Goal: Information Seeking & Learning: Check status

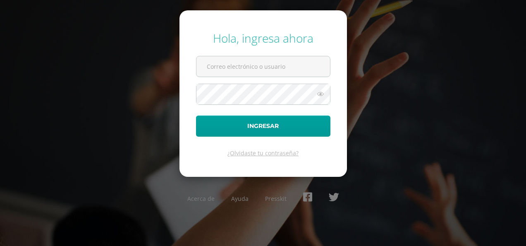
type input "[EMAIL_ADDRESS][DOMAIN_NAME]"
click at [437, 34] on div "Hola, ingresa ahora 2021035@ps.gt Ingresar ¿Olvidaste tu contraseña? Acerca de …" at bounding box center [263, 123] width 526 height 199
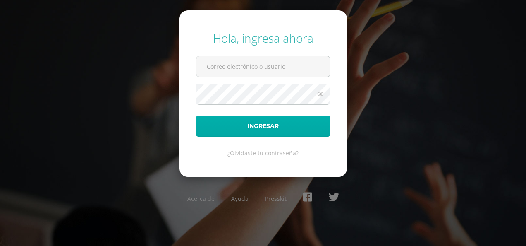
type input "[EMAIL_ADDRESS][DOMAIN_NAME]"
click at [239, 124] on button "Ingresar" at bounding box center [263, 125] width 134 height 21
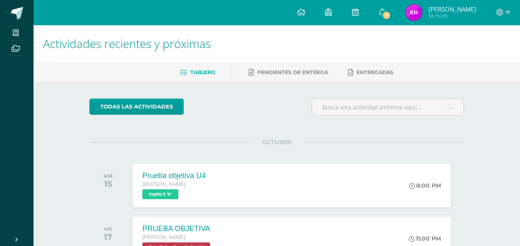
click at [449, 8] on span "Katerin Esmeralda" at bounding box center [452, 9] width 48 height 8
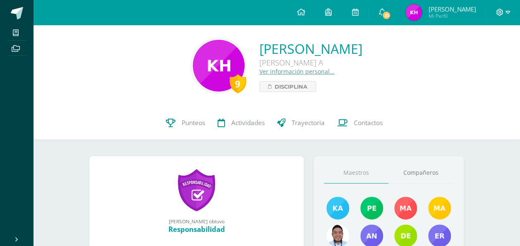
click at [505, 12] on span at bounding box center [503, 12] width 14 height 9
click at [475, 53] on span "Cerrar sesión" at bounding box center [481, 57] width 37 height 8
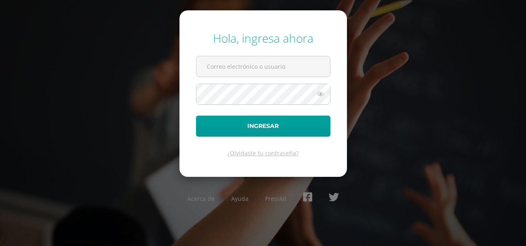
type input "[EMAIL_ADDRESS][DOMAIN_NAME]"
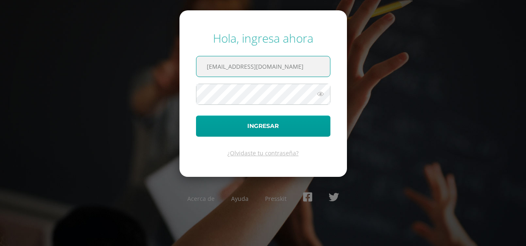
click at [285, 66] on input "[EMAIL_ADDRESS][DOMAIN_NAME]" at bounding box center [263, 66] width 134 height 20
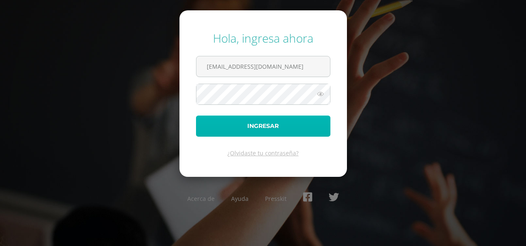
click at [267, 124] on button "Ingresar" at bounding box center [263, 125] width 134 height 21
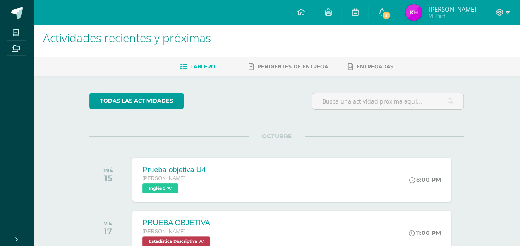
scroll to position [5, 0]
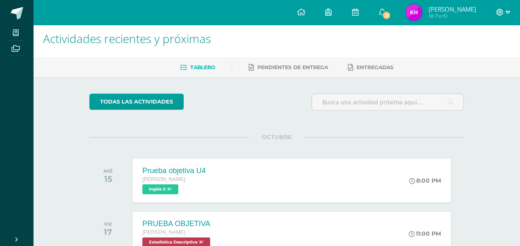
click at [505, 15] on icon at bounding box center [507, 12] width 5 height 7
click at [488, 54] on span "Cerrar sesión" at bounding box center [481, 57] width 37 height 8
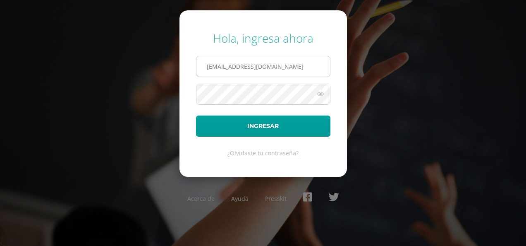
click at [285, 70] on input "2021035@ps.gt" at bounding box center [263, 66] width 134 height 20
type input "20190270@ps.gt"
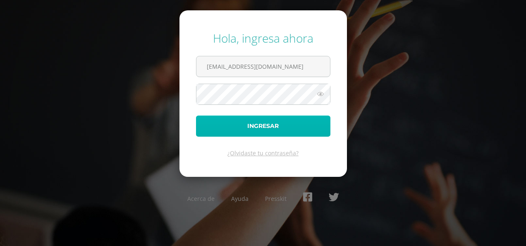
click at [271, 122] on button "Ingresar" at bounding box center [263, 125] width 134 height 21
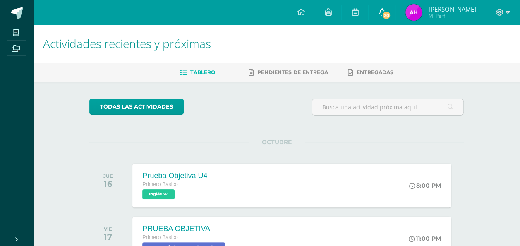
click at [385, 16] on span "20" at bounding box center [386, 15] width 9 height 9
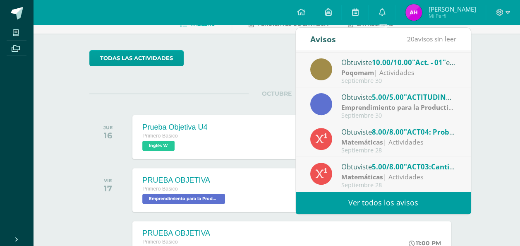
scroll to position [48, 0]
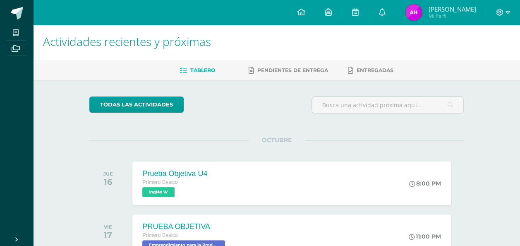
scroll to position [0, 0]
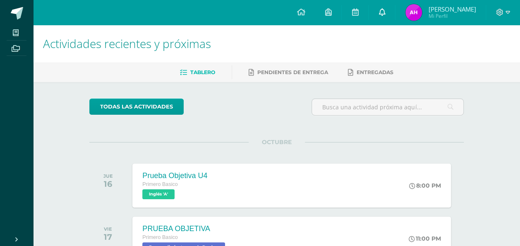
click at [383, 16] on span at bounding box center [381, 12] width 7 height 9
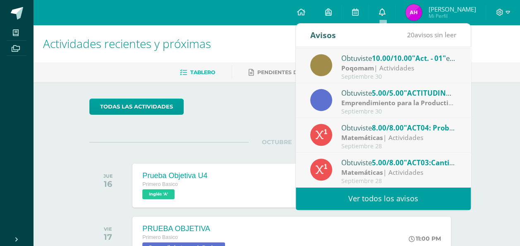
click at [383, 16] on span at bounding box center [381, 12] width 7 height 9
click at [358, 12] on icon at bounding box center [355, 11] width 7 height 7
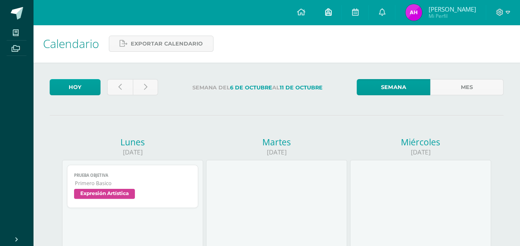
click at [330, 8] on icon at bounding box center [328, 11] width 7 height 7
click at [306, 7] on link at bounding box center [301, 12] width 28 height 25
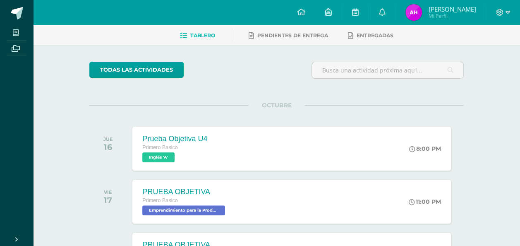
scroll to position [37, 0]
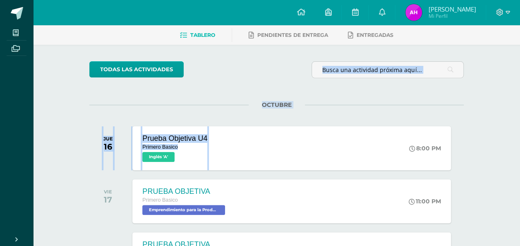
drag, startPoint x: 241, startPoint y: 160, endPoint x: 52, endPoint y: 75, distance: 207.1
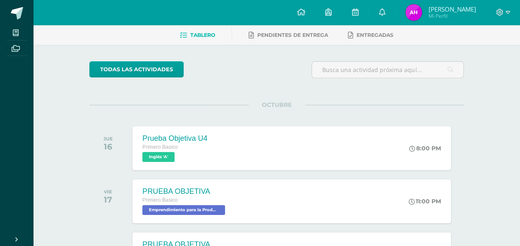
click at [357, 33] on span "Entregadas" at bounding box center [375, 35] width 37 height 6
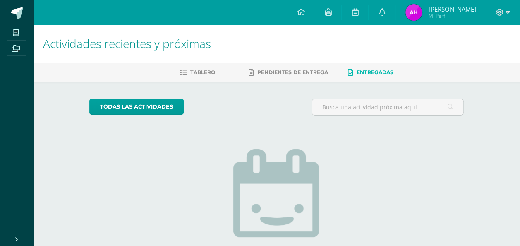
click at [357, 33] on h1 "Actividades recientes y próximas" at bounding box center [276, 44] width 467 height 38
click at [465, 8] on span "[PERSON_NAME]" at bounding box center [452, 9] width 48 height 8
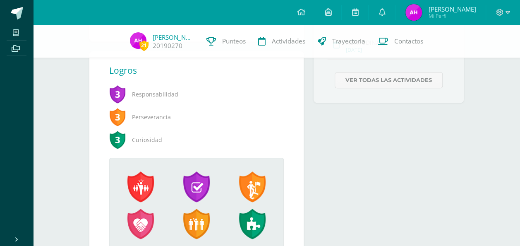
scroll to position [352, 0]
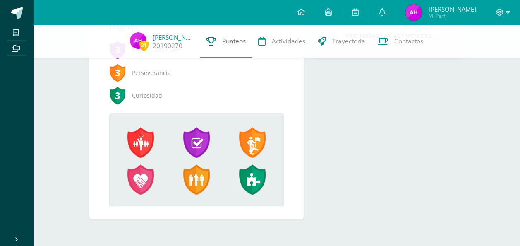
click at [232, 40] on span "Punteos" at bounding box center [234, 41] width 24 height 9
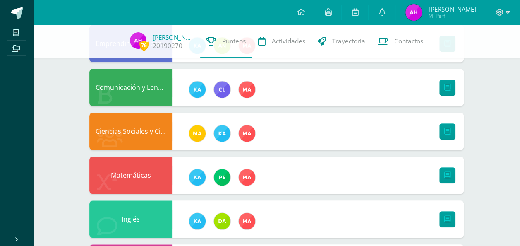
scroll to position [281, 0]
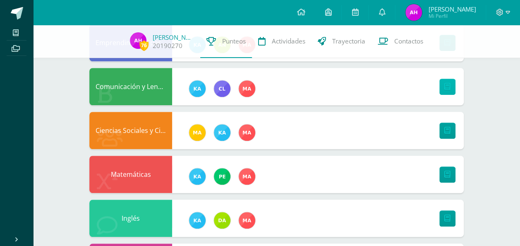
click at [443, 82] on link at bounding box center [447, 87] width 16 height 16
click at [281, 77] on div "Comunicación y Lenguaje" at bounding box center [276, 86] width 374 height 37
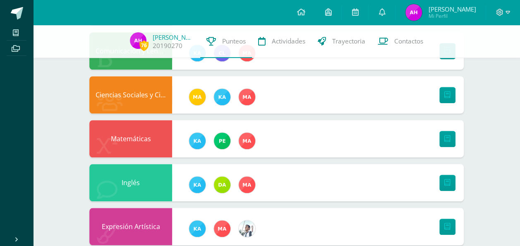
scroll to position [376, 0]
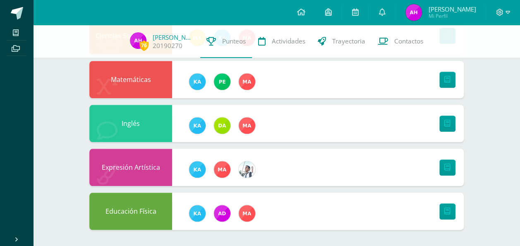
click at [166, 161] on div "Expresión Artística" at bounding box center [130, 166] width 83 height 37
click at [139, 168] on div "Expresión Artística" at bounding box center [130, 166] width 83 height 37
click at [400, 179] on div "Expresión Artística" at bounding box center [276, 166] width 374 height 37
click at [380, 221] on div "Educación Física" at bounding box center [276, 210] width 374 height 37
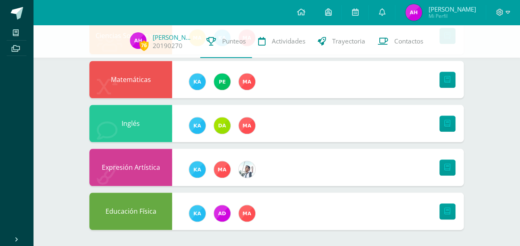
click at [380, 221] on div "Educación Física" at bounding box center [276, 210] width 374 height 37
drag, startPoint x: 380, startPoint y: 221, endPoint x: 398, endPoint y: 206, distance: 23.8
click at [398, 206] on div "Educación Física" at bounding box center [276, 210] width 374 height 37
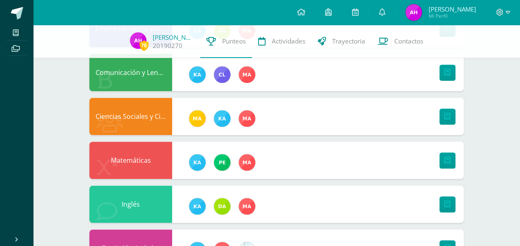
scroll to position [294, 0]
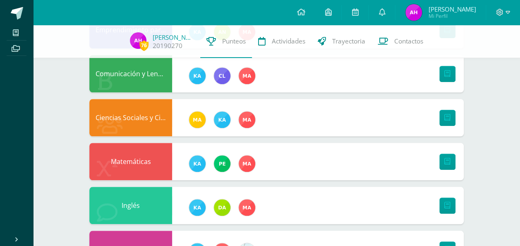
drag, startPoint x: 398, startPoint y: 206, endPoint x: 376, endPoint y: 129, distance: 79.1
click at [376, 129] on div "Ciencias Sociales y Ciudadanía" at bounding box center [276, 117] width 374 height 37
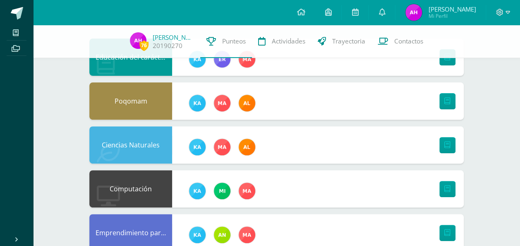
scroll to position [91, 0]
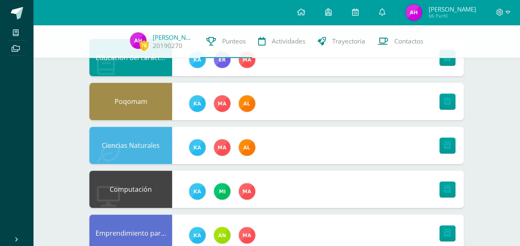
click at [341, 137] on div "Ciencias Naturales" at bounding box center [276, 145] width 374 height 37
click at [149, 151] on div "Ciencias Naturales" at bounding box center [130, 145] width 83 height 37
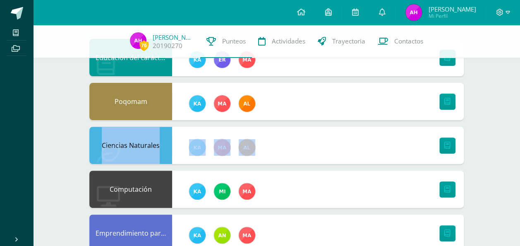
click at [149, 151] on div "Ciencias Naturales" at bounding box center [130, 145] width 83 height 37
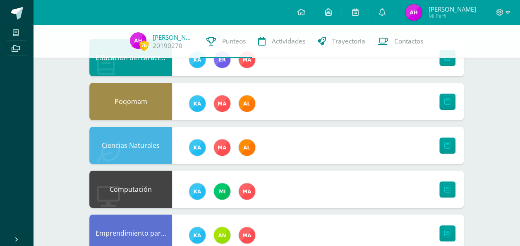
click at [311, 92] on div "Poqomam" at bounding box center [276, 101] width 374 height 37
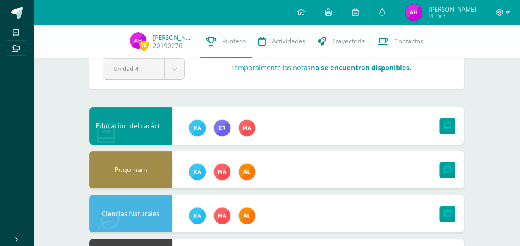
scroll to position [0, 0]
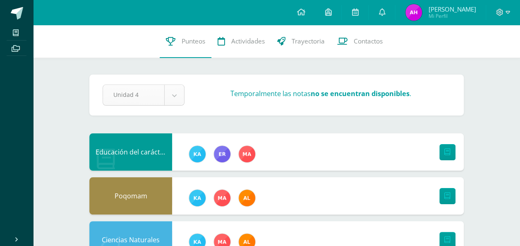
click at [321, 95] on strong "no se encuentran disponibles" at bounding box center [360, 93] width 99 height 9
click at [247, 41] on span "Actividades" at bounding box center [248, 41] width 34 height 9
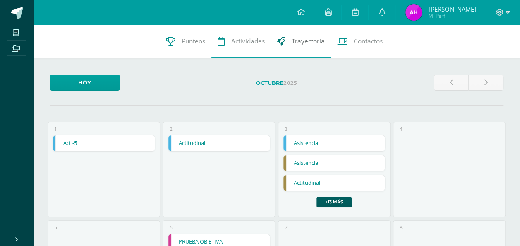
click at [301, 38] on span "Trayectoria" at bounding box center [308, 41] width 33 height 9
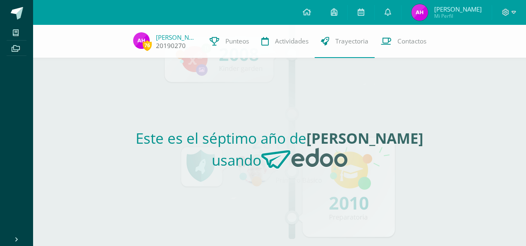
click at [141, 43] on img at bounding box center [141, 40] width 17 height 17
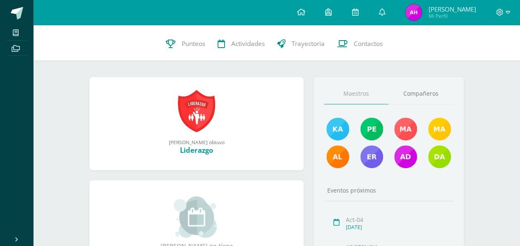
scroll to position [79, 0]
click at [404, 87] on link "Compañeros" at bounding box center [420, 93] width 65 height 21
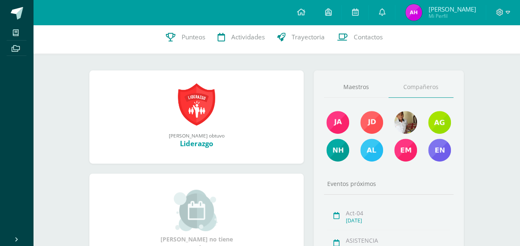
scroll to position [67, 0]
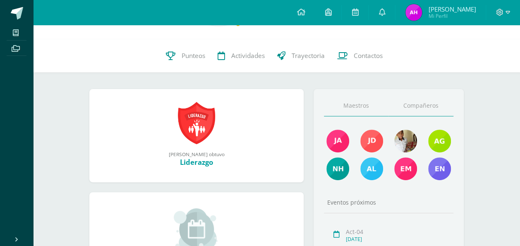
click at [362, 108] on link "Maestros" at bounding box center [356, 105] width 65 height 21
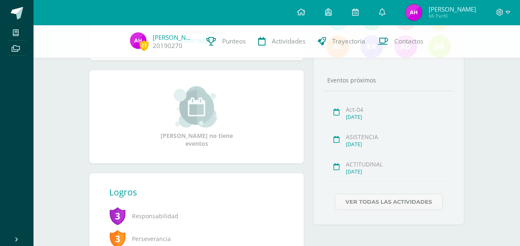
scroll to position [186, 0]
click at [141, 38] on img at bounding box center [138, 40] width 17 height 17
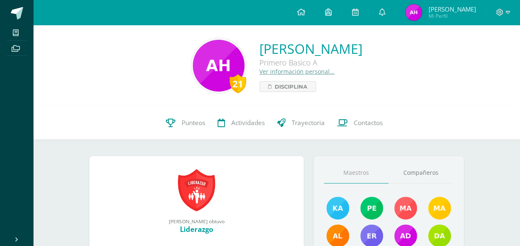
click at [230, 83] on div "21" at bounding box center [238, 83] width 17 height 19
click at [193, 79] on img at bounding box center [219, 66] width 52 height 52
click at [447, 14] on span "Mi Perfil" at bounding box center [452, 15] width 48 height 7
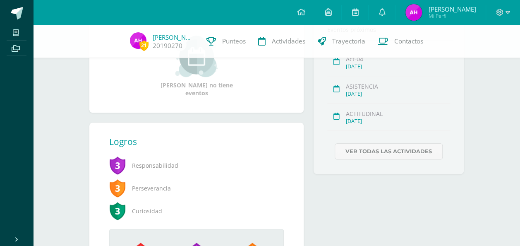
scroll to position [237, 0]
click at [353, 147] on link "Ver todas las actividades" at bounding box center [389, 150] width 108 height 16
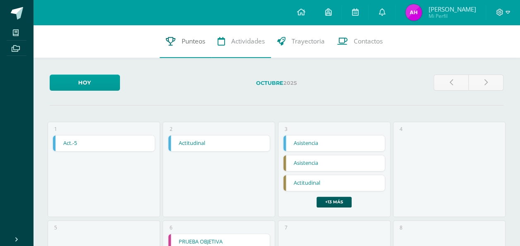
click at [194, 42] on span "Punteos" at bounding box center [194, 41] width 24 height 9
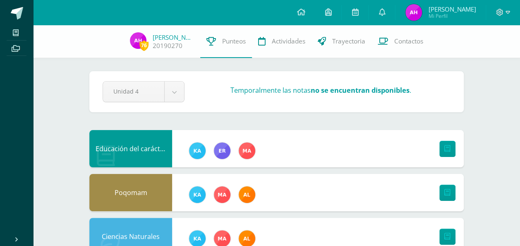
click at [419, 143] on div "Educación del carácter" at bounding box center [276, 148] width 374 height 37
click at [445, 148] on icon at bounding box center [447, 148] width 6 height 7
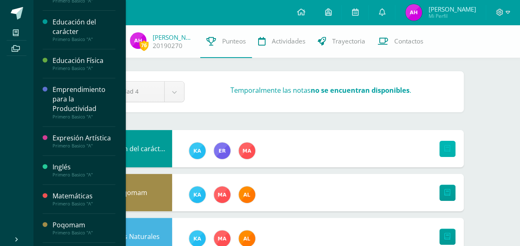
scroll to position [196, 0]
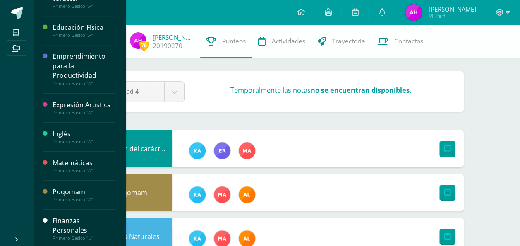
click at [80, 170] on div "Primero Basico "A"" at bounding box center [84, 171] width 63 height 6
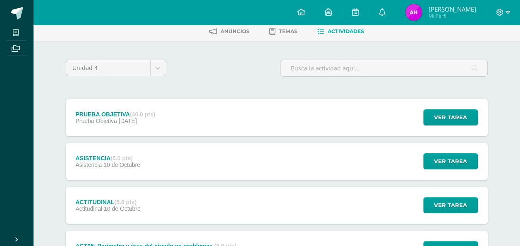
scroll to position [41, 0]
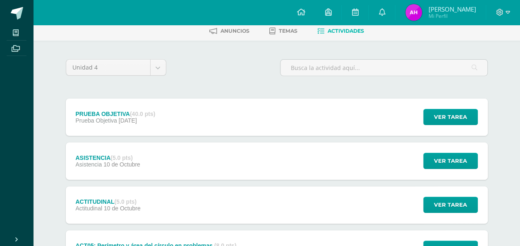
click at [240, 121] on div "PRUEBA OBJETIVA (40.0 pts) Prueba Objetiva 17 de Octubre Ver tarea PRUEBA OBJET…" at bounding box center [277, 116] width 422 height 37
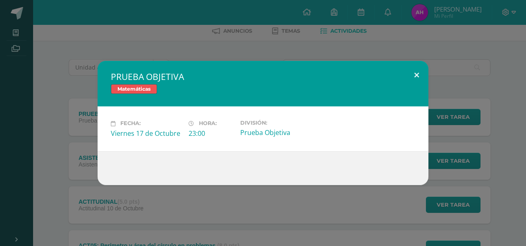
click at [419, 78] on button at bounding box center [417, 75] width 24 height 28
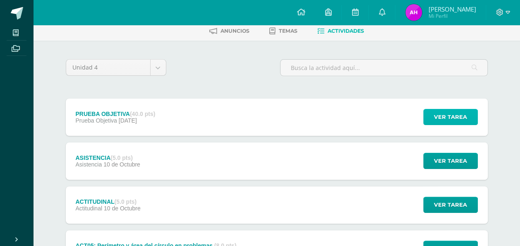
click at [460, 112] on span "Ver tarea" at bounding box center [450, 116] width 33 height 15
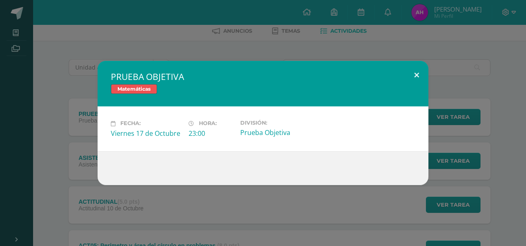
click at [414, 74] on button at bounding box center [417, 75] width 24 height 28
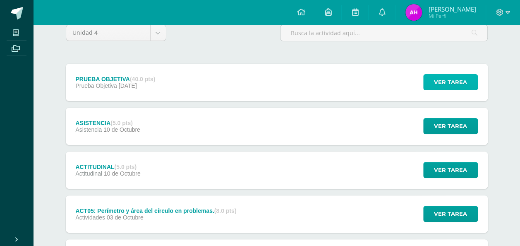
scroll to position [0, 0]
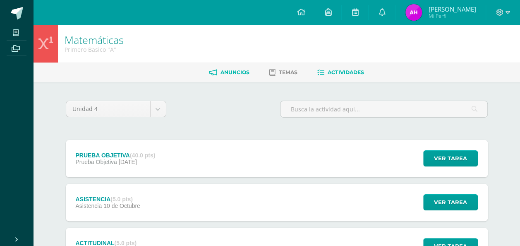
click at [226, 72] on span "Anuncios" at bounding box center [234, 72] width 29 height 6
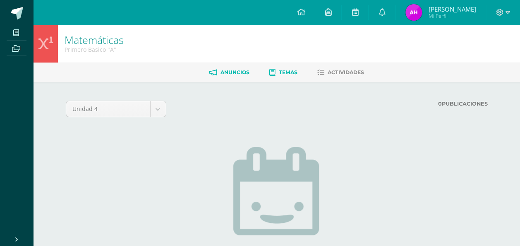
click at [275, 73] on link "Temas" at bounding box center [283, 72] width 28 height 13
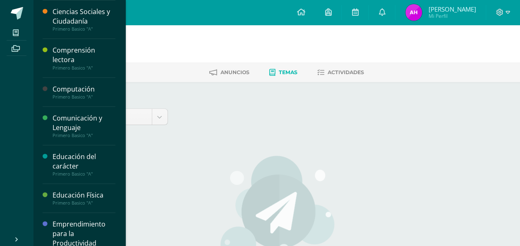
scroll to position [29, 0]
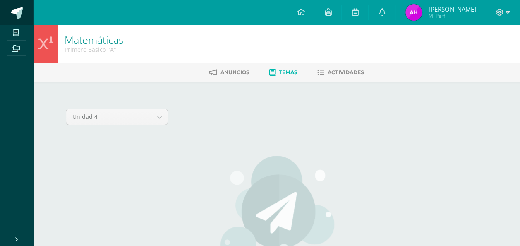
click at [11, 10] on span at bounding box center [17, 13] width 12 height 12
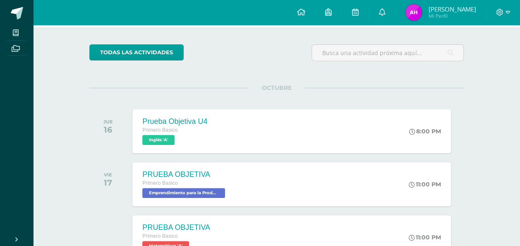
scroll to position [69, 0]
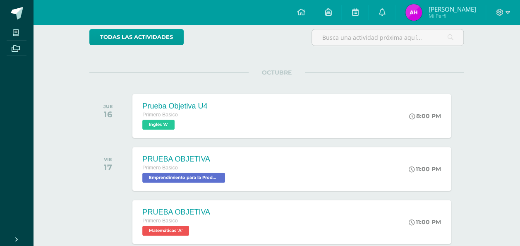
click at [218, 126] on div "Prueba Objetiva U4 Primero Basico Inglés 'A' 8:00 PM Prueba Objetiva U4 Inglés …" at bounding box center [291, 116] width 318 height 44
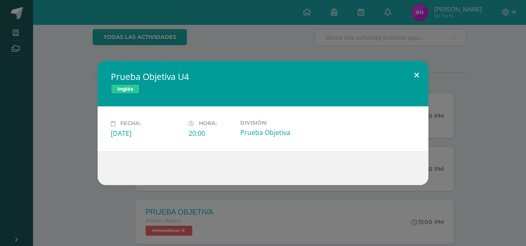
click at [414, 74] on button at bounding box center [417, 75] width 24 height 28
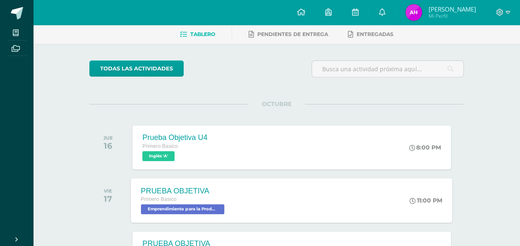
scroll to position [0, 0]
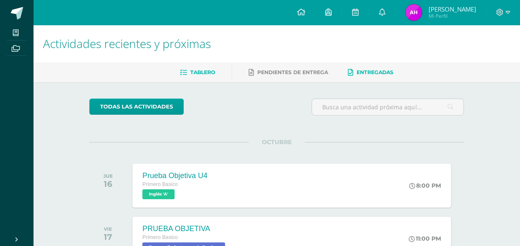
click at [374, 69] on span "Entregadas" at bounding box center [375, 72] width 37 height 6
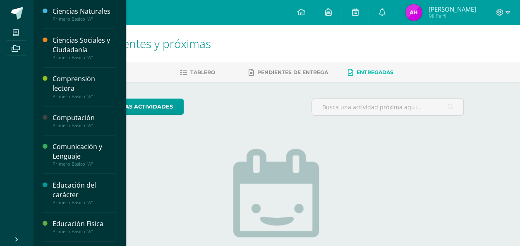
click at [68, 10] on div "Ciencias Naturales" at bounding box center [84, 12] width 63 height 10
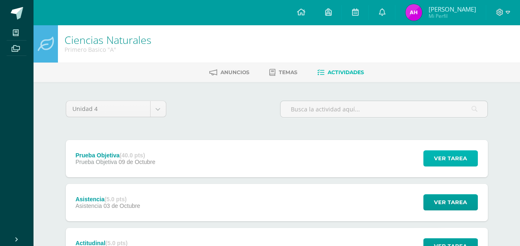
click at [427, 158] on button "Ver tarea" at bounding box center [450, 158] width 55 height 16
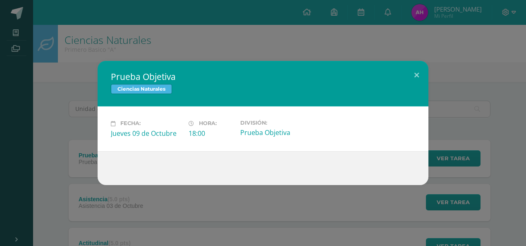
click at [224, 122] on label "Hora:" at bounding box center [211, 123] width 45 height 7
click at [160, 86] on span "Ciencias Naturales" at bounding box center [141, 89] width 61 height 10
click at [416, 72] on button at bounding box center [417, 75] width 24 height 28
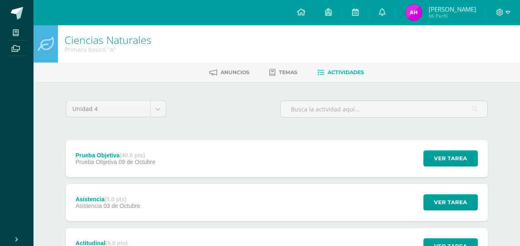
click at [103, 49] on div "Primero Basico "A"" at bounding box center [108, 50] width 87 height 8
click at [302, 13] on icon at bounding box center [301, 11] width 8 height 7
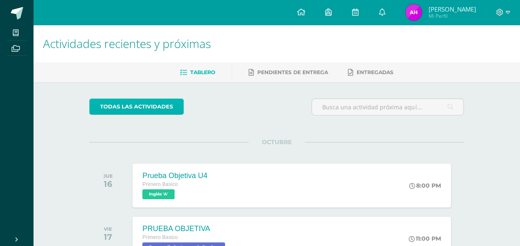
click at [160, 105] on link "todas las Actividades" at bounding box center [136, 106] width 94 height 16
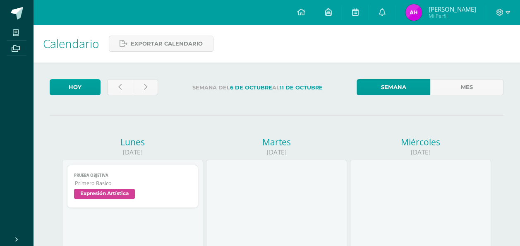
click at [101, 192] on span "Expresión Artística" at bounding box center [104, 194] width 61 height 10
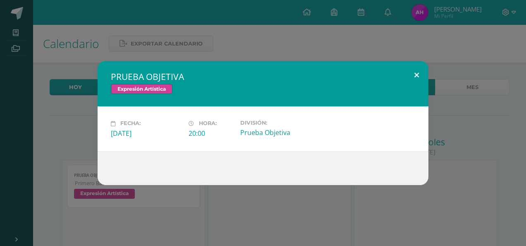
click at [417, 72] on button at bounding box center [417, 75] width 24 height 28
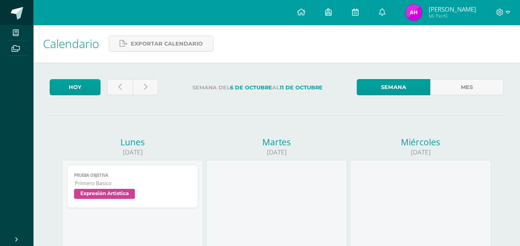
click at [17, 13] on span at bounding box center [17, 13] width 12 height 12
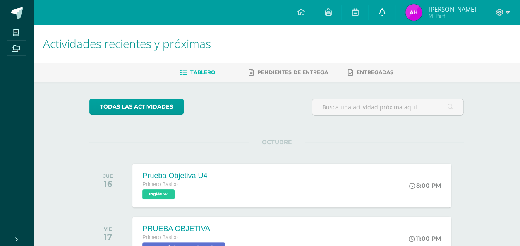
click at [386, 5] on link at bounding box center [382, 12] width 26 height 25
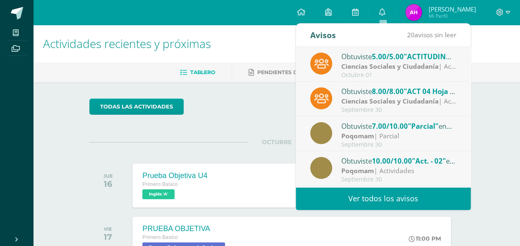
click at [376, 192] on link "Ver todos los avisos" at bounding box center [383, 198] width 175 height 23
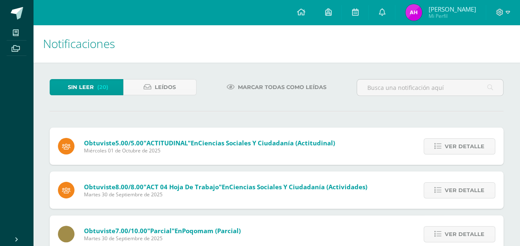
click at [89, 87] on span "Sin leer" at bounding box center [81, 86] width 26 height 15
click at [98, 84] on span "(20)" at bounding box center [102, 86] width 11 height 15
click at [349, 10] on link at bounding box center [355, 12] width 26 height 25
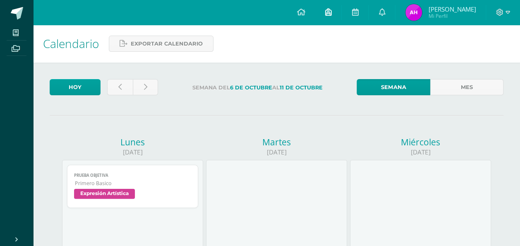
click at [336, 10] on link at bounding box center [328, 12] width 26 height 25
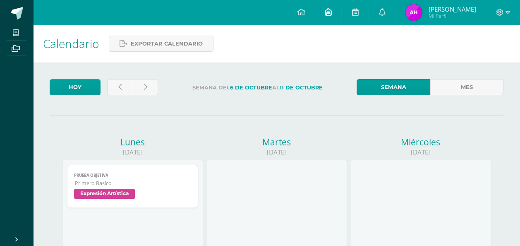
click at [331, 19] on link at bounding box center [328, 12] width 26 height 25
click at [304, 11] on icon at bounding box center [301, 11] width 8 height 7
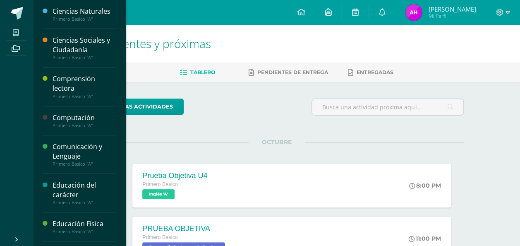
click at [65, 46] on div "Ciencias Sociales y Ciudadanía" at bounding box center [84, 45] width 63 height 19
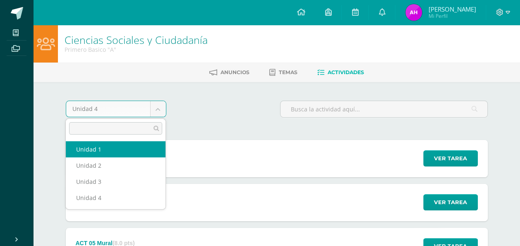
select select "Unidad 1"
